Goal: Task Accomplishment & Management: Manage account settings

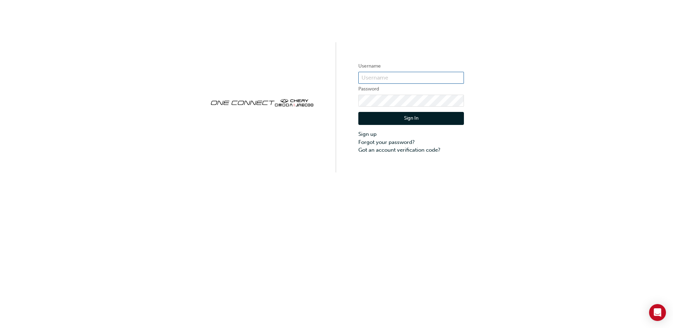
click at [390, 78] on input "text" at bounding box center [411, 78] width 106 height 12
type input "CHAU1514"
click at [417, 120] on button "Sign In" at bounding box center [411, 118] width 106 height 13
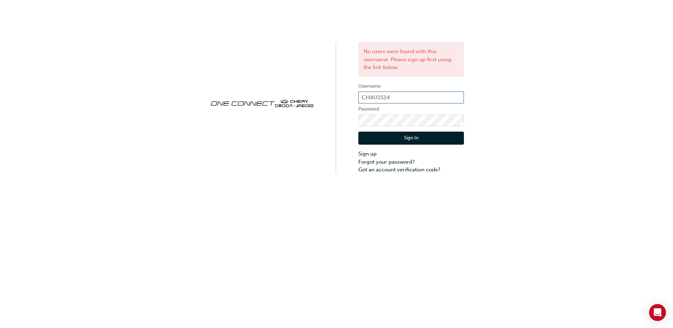
click at [422, 100] on input "CHAU1514" at bounding box center [411, 98] width 106 height 12
click at [405, 135] on button "Sign In" at bounding box center [411, 138] width 106 height 13
click at [396, 97] on input "CHAU1514" at bounding box center [411, 98] width 106 height 12
type input "tsalawahid"
click at [408, 140] on button "Sign In" at bounding box center [411, 138] width 106 height 13
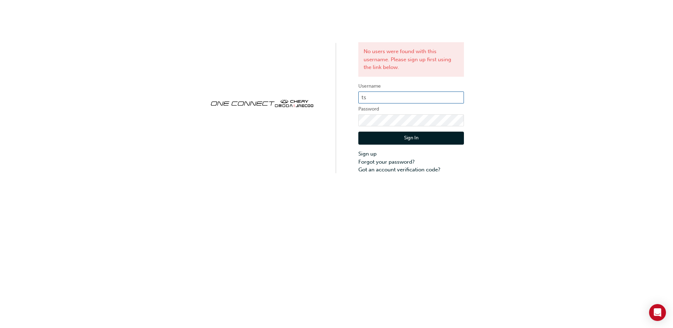
type input "t"
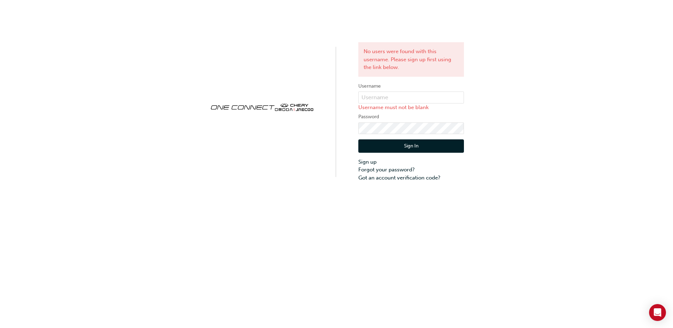
click at [486, 162] on div "No users were found with this username. Please sign up first using the link bel…" at bounding box center [336, 91] width 673 height 182
click at [394, 94] on input "text" at bounding box center [411, 98] width 106 height 12
type input "CHAU1514"
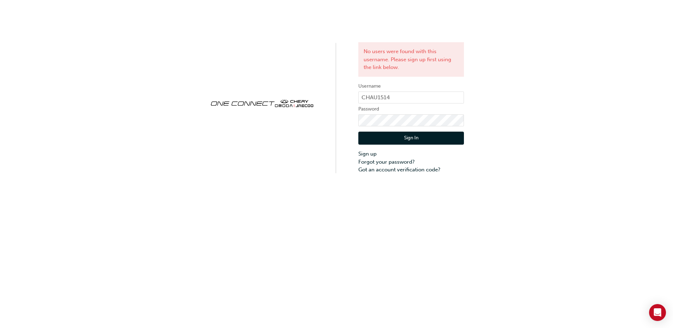
click at [411, 138] on button "Sign In" at bounding box center [411, 138] width 106 height 13
click at [412, 158] on link "Forgot your password?" at bounding box center [411, 162] width 106 height 8
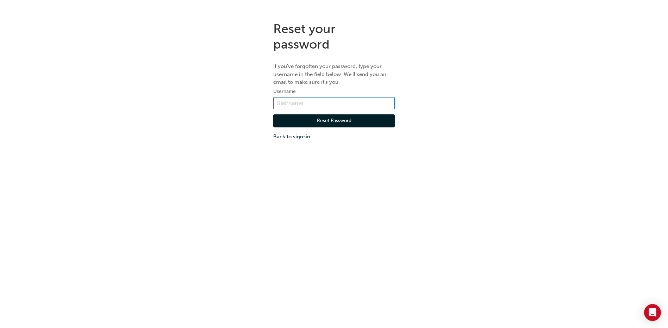
click at [346, 102] on input "text" at bounding box center [333, 103] width 121 height 12
click at [332, 104] on input "text" at bounding box center [333, 103] width 121 height 12
click at [391, 103] on span at bounding box center [391, 103] width 6 height 6
click at [316, 102] on input "text" at bounding box center [333, 103] width 121 height 12
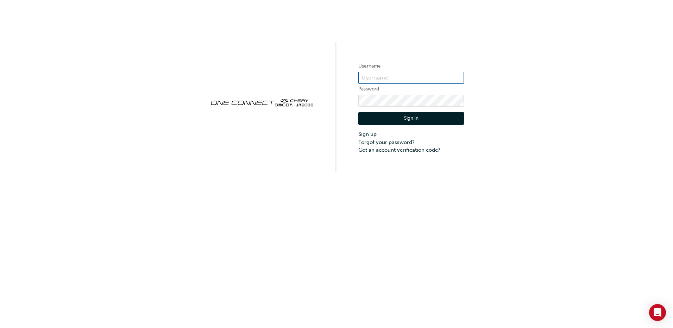
click at [412, 78] on input "text" at bounding box center [411, 78] width 106 height 12
click at [328, 129] on div "Username Password Sign In Sign up Forgot your password? Got an account verifica…" at bounding box center [336, 86] width 673 height 172
click at [398, 142] on link "Forgot your password?" at bounding box center [411, 142] width 106 height 8
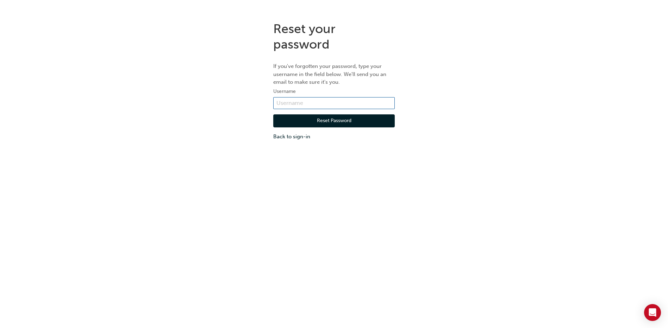
click at [336, 106] on input "text" at bounding box center [333, 103] width 121 height 12
type input "chau1514"
click at [346, 122] on button "Reset Password" at bounding box center [333, 120] width 121 height 13
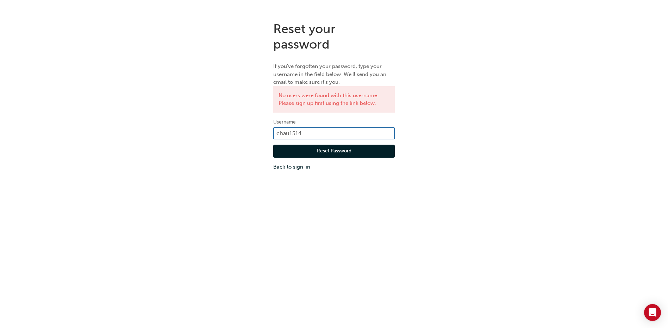
drag, startPoint x: 335, startPoint y: 132, endPoint x: 194, endPoint y: 132, distance: 140.8
click at [194, 132] on div "Reset your password If you've forgotten your password, type your username in th…" at bounding box center [334, 96] width 668 height 160
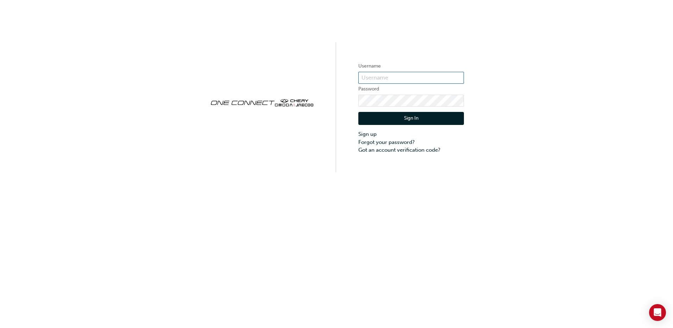
click at [393, 82] on input "text" at bounding box center [411, 78] width 106 height 12
type input "tsalawahid"
click at [405, 112] on button "Sign In" at bounding box center [411, 118] width 106 height 13
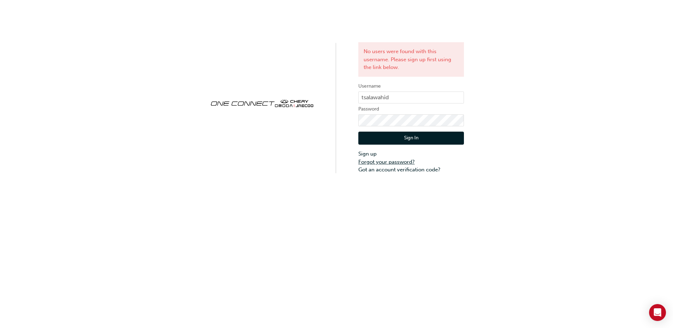
click at [405, 160] on link "Forgot your password?" at bounding box center [411, 162] width 106 height 8
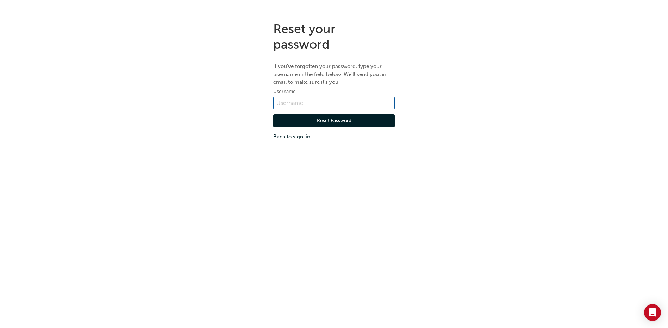
click at [338, 103] on input "text" at bounding box center [333, 103] width 121 height 12
type input "tsalawahid"
click at [347, 122] on button "Reset Password" at bounding box center [333, 120] width 121 height 13
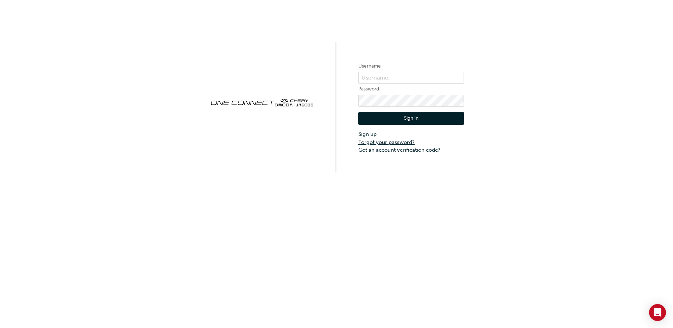
click at [379, 144] on link "Forgot your password?" at bounding box center [411, 142] width 106 height 8
